Goal: Task Accomplishment & Management: Manage account settings

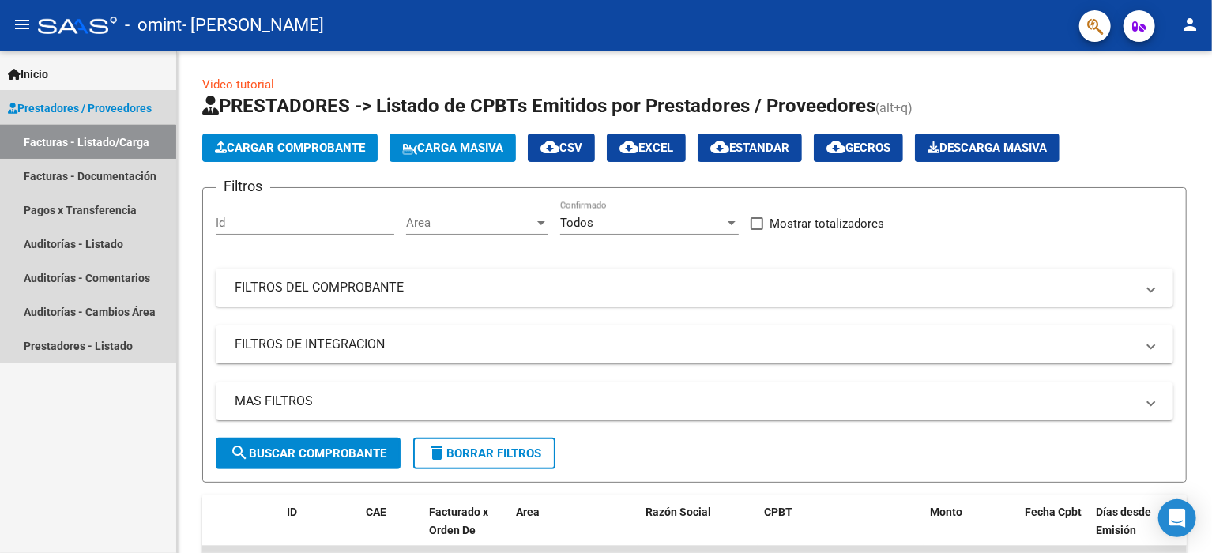
click at [73, 144] on link "Facturas - Listado/Carga" at bounding box center [88, 142] width 176 height 34
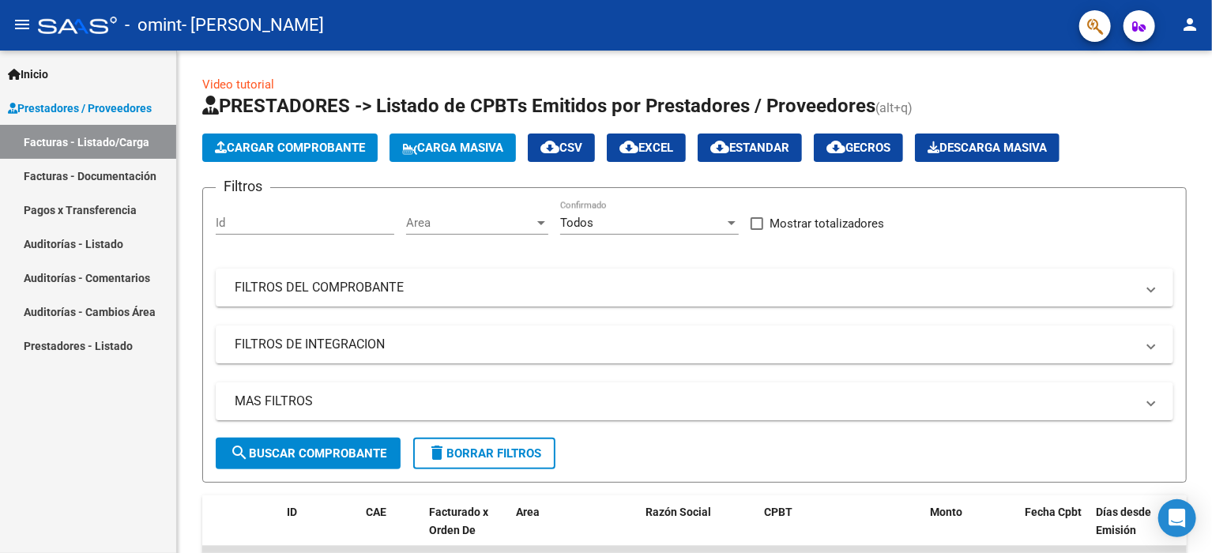
click at [45, 141] on link "Facturas - Listado/Carga" at bounding box center [88, 142] width 176 height 34
click at [42, 137] on link "Facturas - Listado/Carga" at bounding box center [88, 142] width 176 height 34
click at [311, 457] on span "search Buscar Comprobante" at bounding box center [308, 453] width 156 height 14
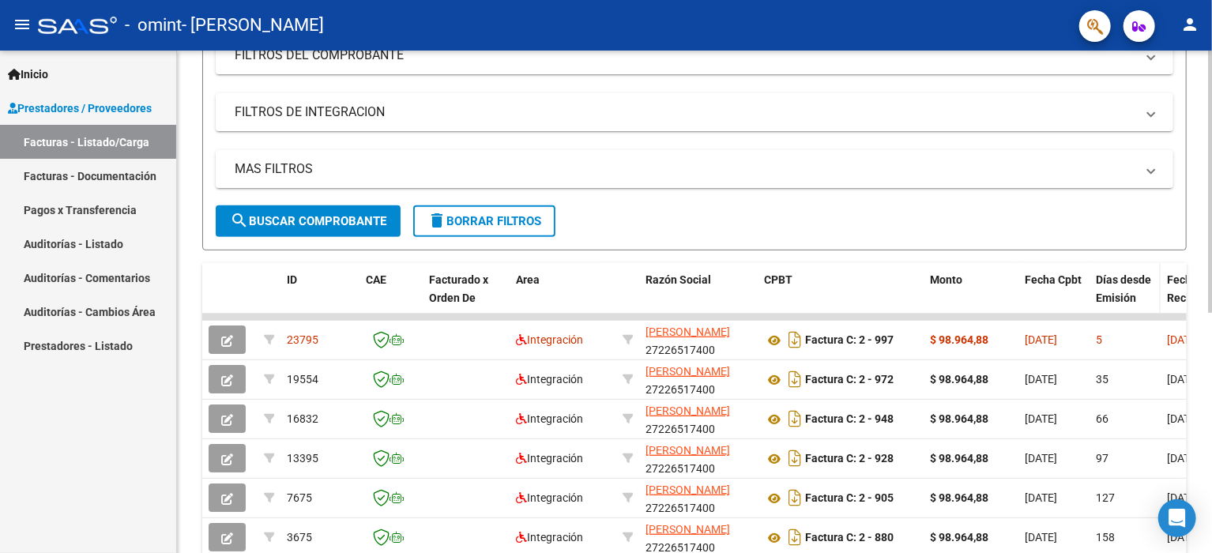
scroll to position [237, 0]
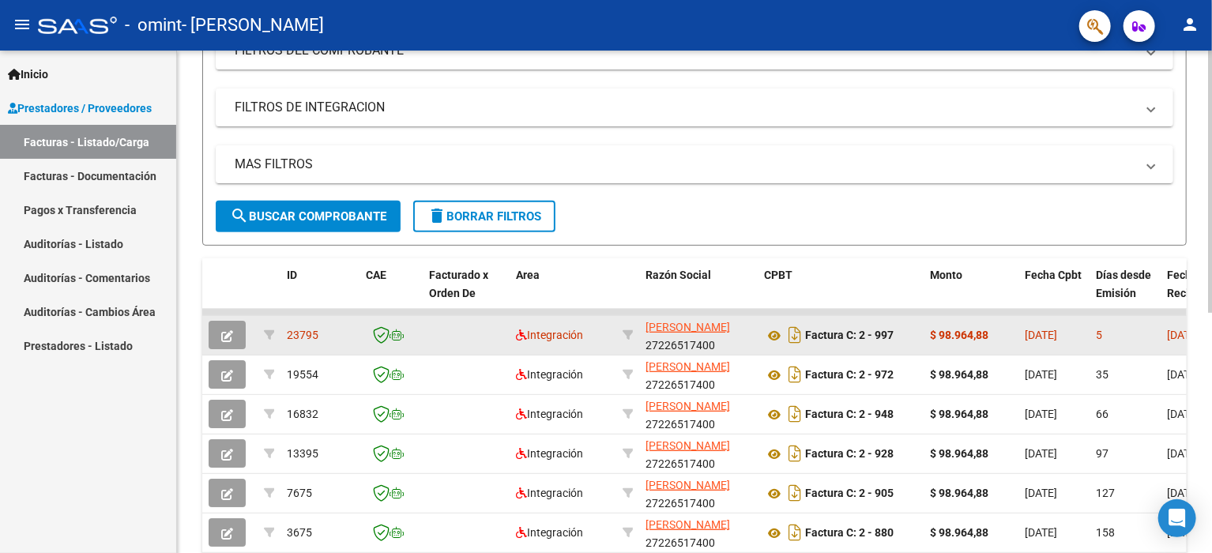
click at [1164, 336] on datatable-body-cell "[DATE]" at bounding box center [1195, 335] width 71 height 39
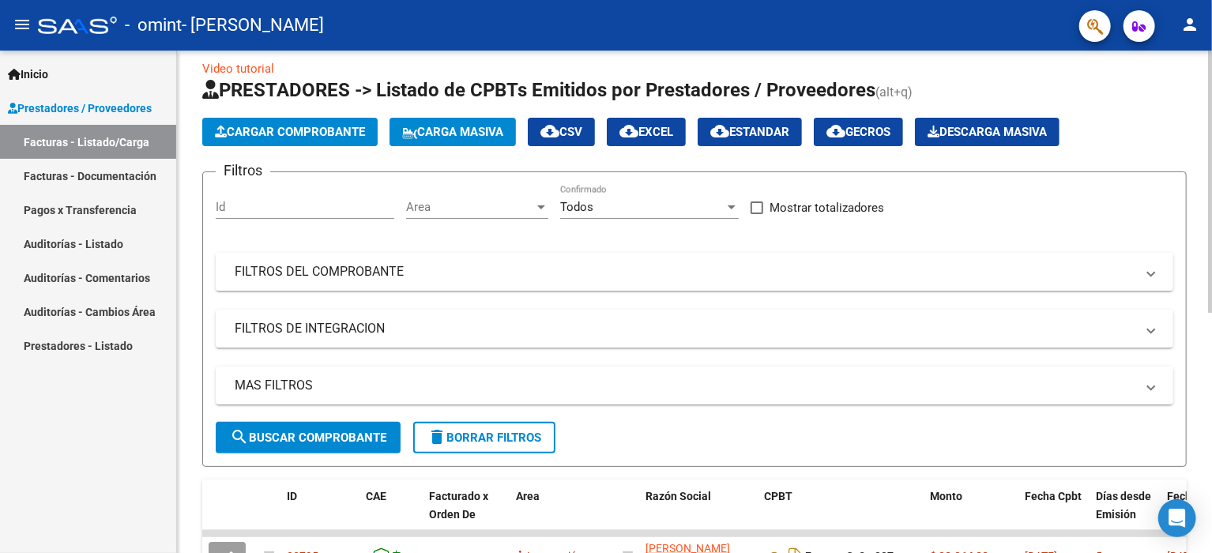
scroll to position [0, 0]
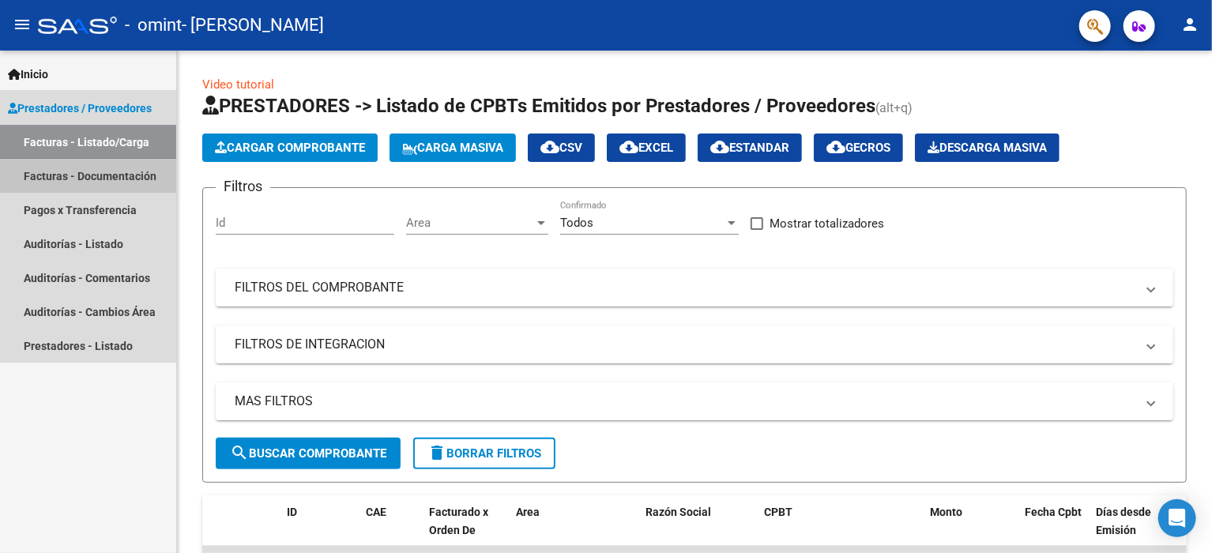
click at [45, 180] on link "Facturas - Documentación" at bounding box center [88, 176] width 176 height 34
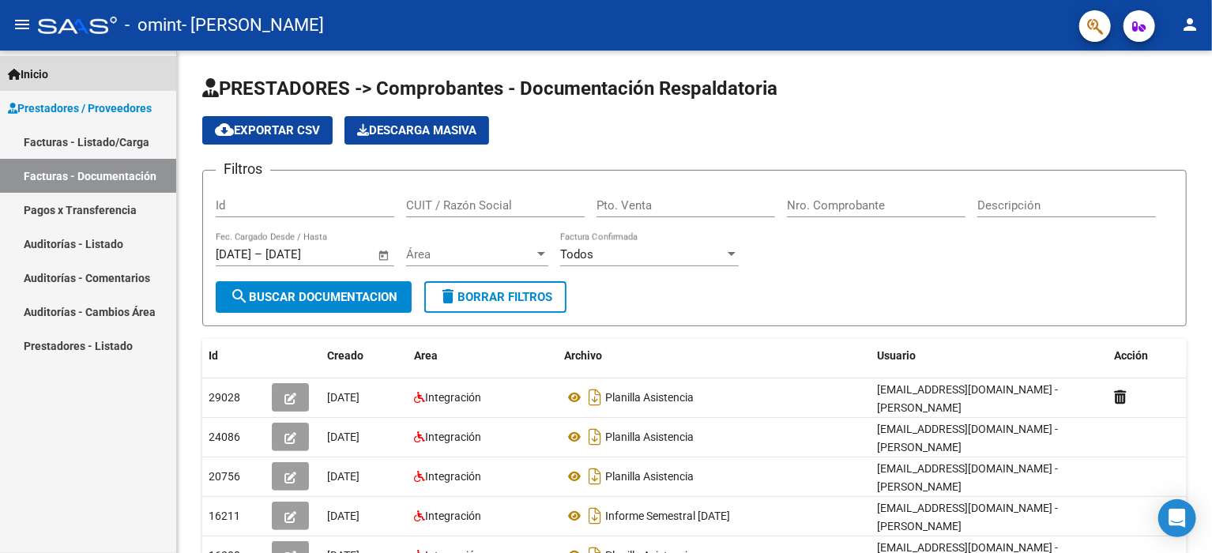
click at [18, 77] on icon at bounding box center [14, 74] width 13 height 11
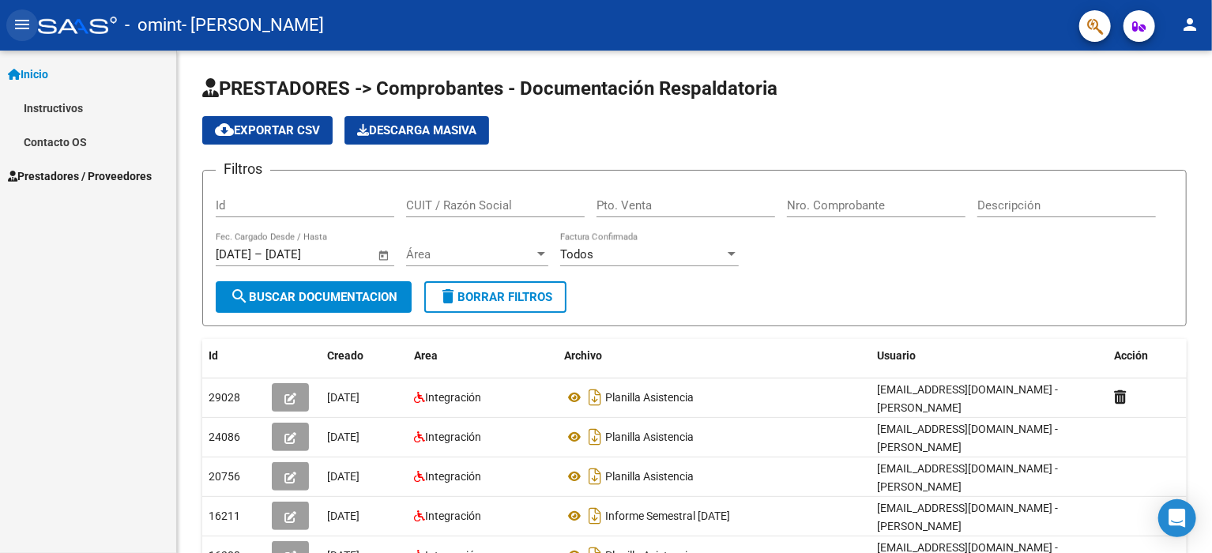
click at [22, 24] on mat-icon "menu" at bounding box center [22, 24] width 19 height 19
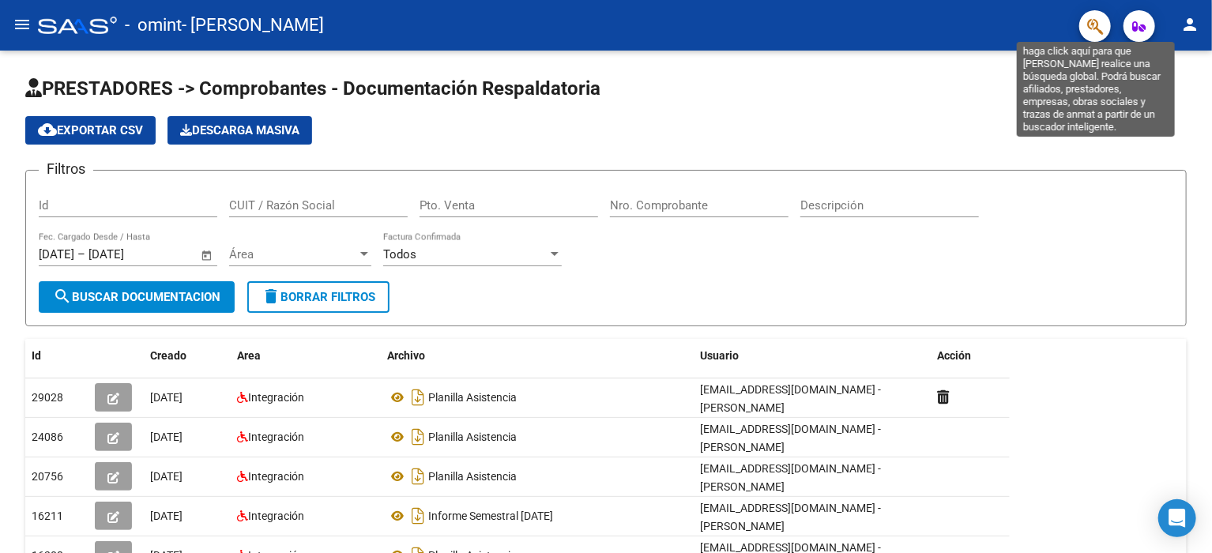
click at [1093, 33] on icon "button" at bounding box center [1095, 26] width 16 height 18
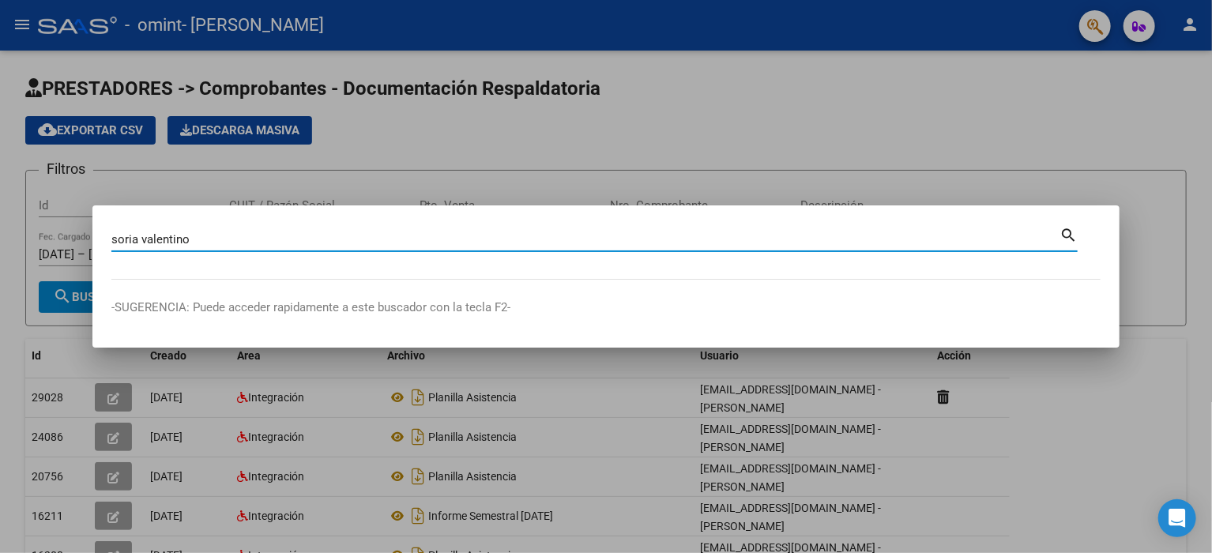
type input "soria valentino"
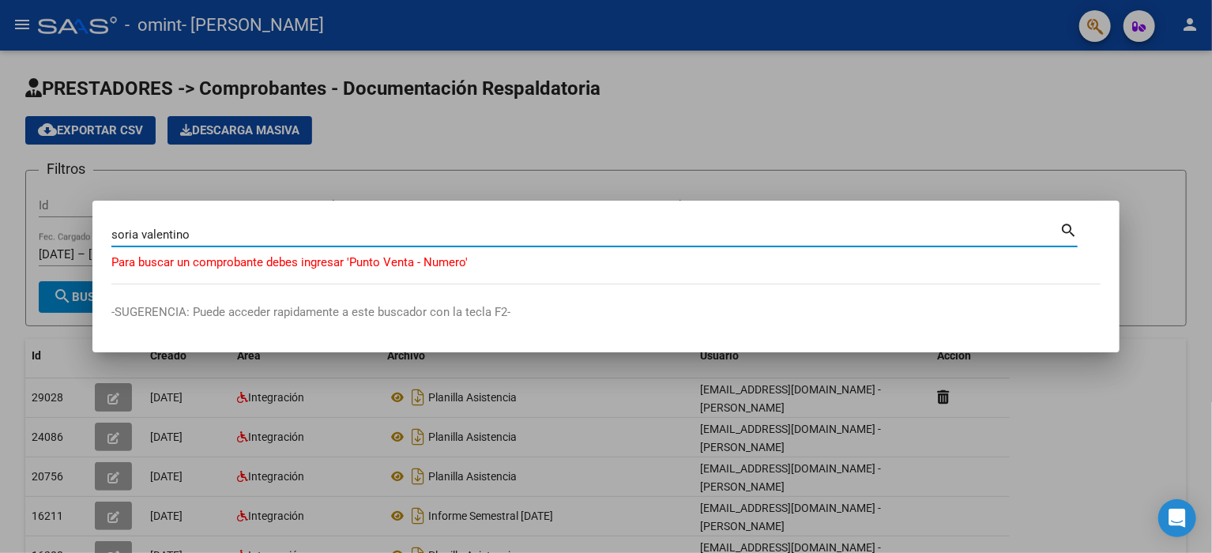
click at [231, 235] on input "soria valentino" at bounding box center [585, 235] width 948 height 14
drag, startPoint x: 194, startPoint y: 229, endPoint x: 82, endPoint y: 217, distance: 112.0
click at [82, 217] on div "soria [PERSON_NAME] (apellido, dni, cuil, [PERSON_NAME], cuit, obra social) sea…" at bounding box center [606, 276] width 1212 height 553
type input "soria"
click at [1065, 232] on mat-icon "search" at bounding box center [1068, 229] width 18 height 19
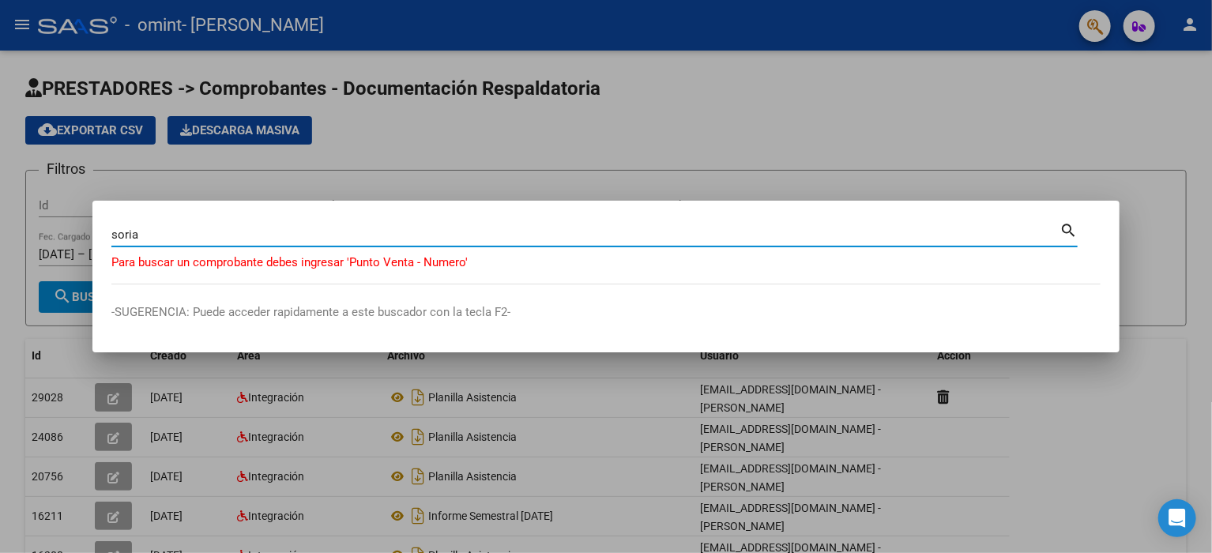
click at [1065, 228] on mat-icon "search" at bounding box center [1068, 229] width 18 height 19
drag, startPoint x: 146, startPoint y: 228, endPoint x: 125, endPoint y: 235, distance: 22.5
click at [104, 239] on mat-dialog-content "soria Buscar (apellido, dni, cuil, nro traspaso, cuit, obra social) search Para…" at bounding box center [605, 252] width 1027 height 65
click at [21, 17] on div at bounding box center [606, 276] width 1212 height 553
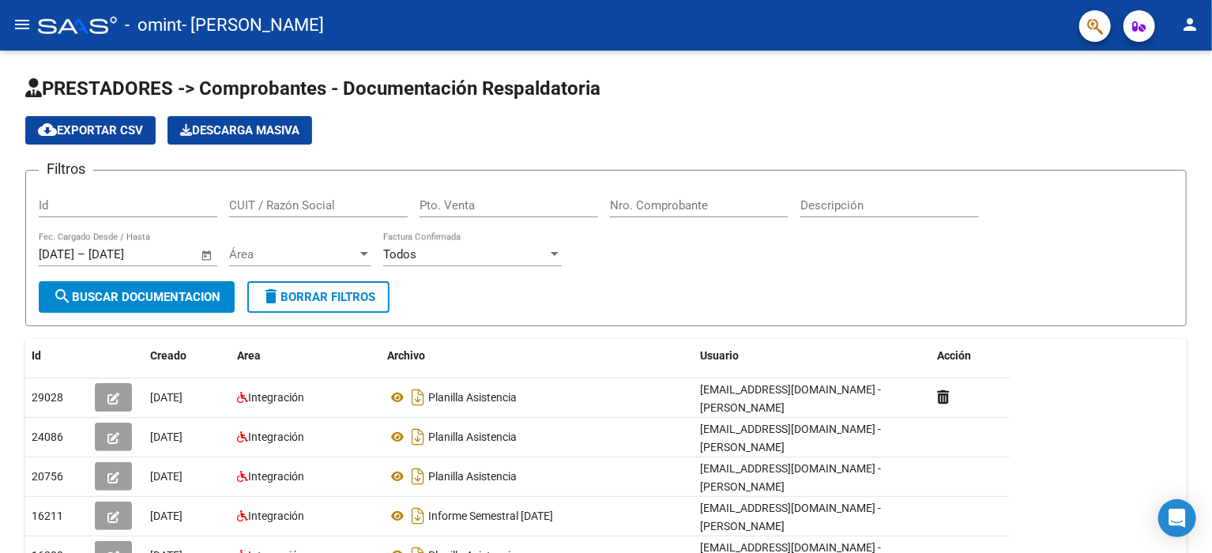
click at [22, 20] on mat-icon "menu" at bounding box center [22, 24] width 19 height 19
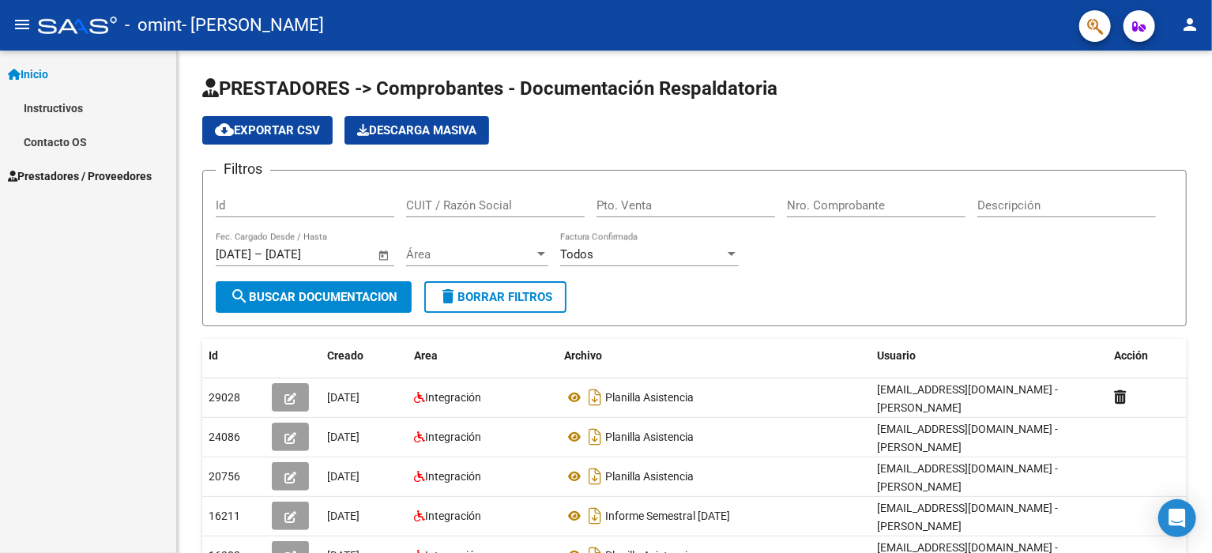
click at [22, 19] on mat-icon "menu" at bounding box center [22, 24] width 19 height 19
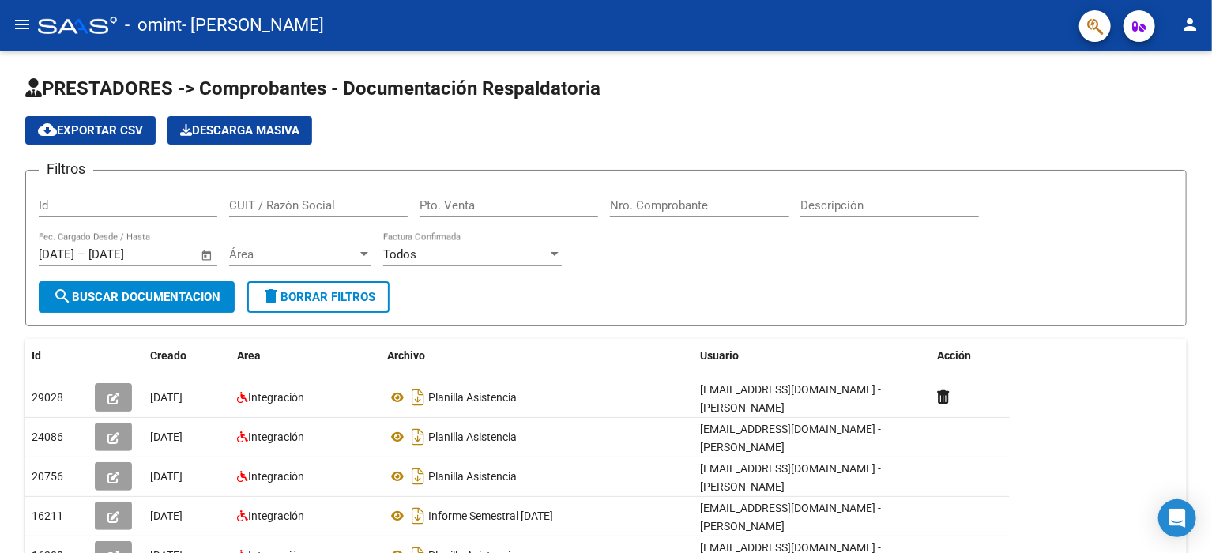
click at [22, 19] on mat-icon "menu" at bounding box center [22, 24] width 19 height 19
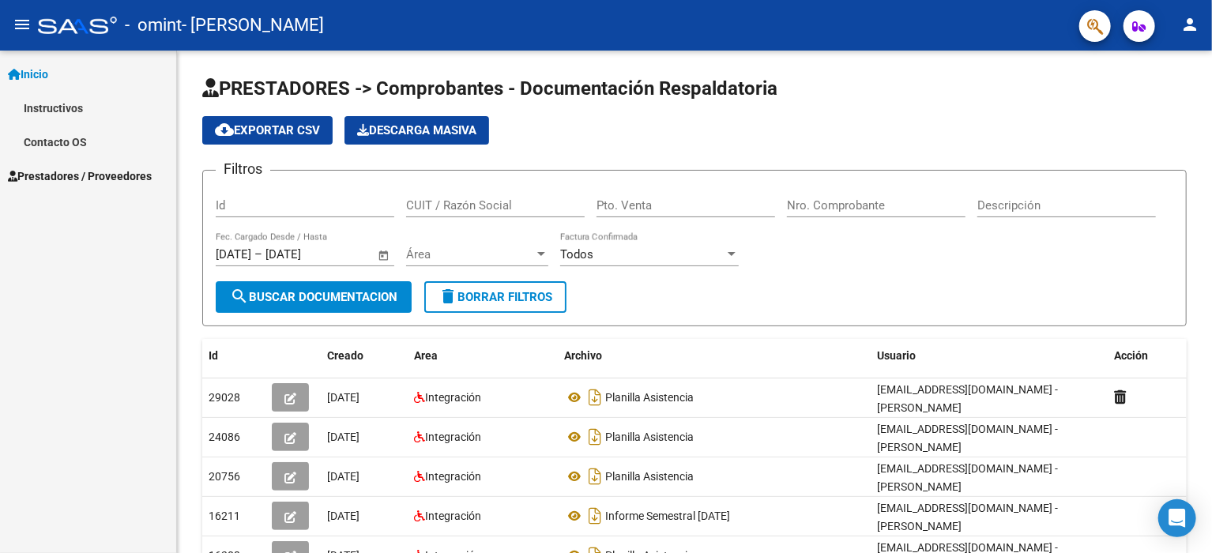
click at [1182, 26] on mat-icon "person" at bounding box center [1189, 24] width 19 height 19
click at [1158, 102] on button "exit_to_app Salir" at bounding box center [1157, 104] width 96 height 38
